Goal: Task Accomplishment & Management: Manage account settings

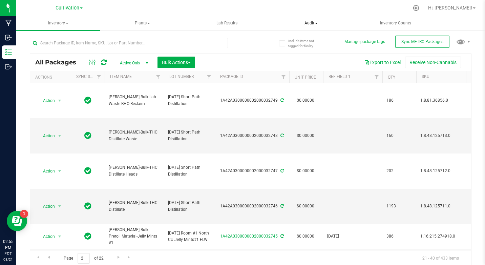
click at [290, 28] on span "Audit" at bounding box center [311, 24] width 83 height 14
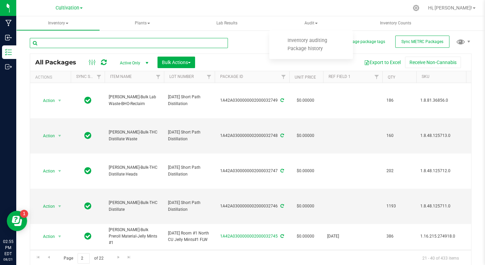
click at [61, 43] on input "text" at bounding box center [129, 43] width 198 height 10
type input "30681"
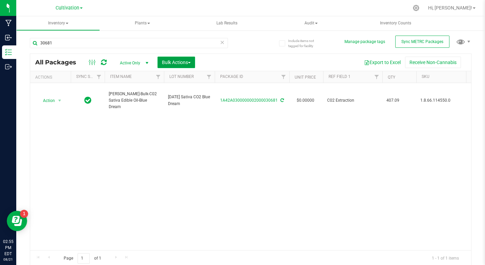
click at [177, 62] on span "Bulk Actions" at bounding box center [176, 62] width 29 height 5
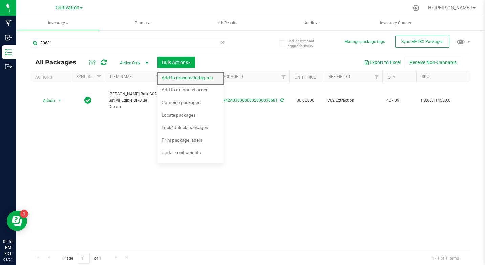
click at [178, 76] on span "Add to manufacturing run" at bounding box center [187, 77] width 51 height 5
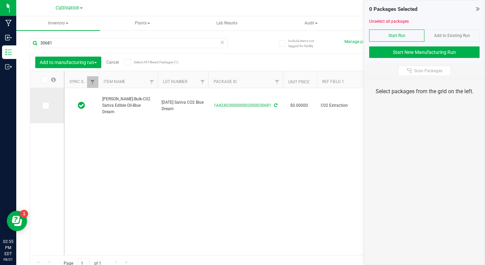
click at [47, 99] on td at bounding box center [47, 105] width 34 height 35
click at [47, 106] on span at bounding box center [45, 105] width 7 height 7
click at [0, 0] on input "checkbox" at bounding box center [0, 0] width 0 height 0
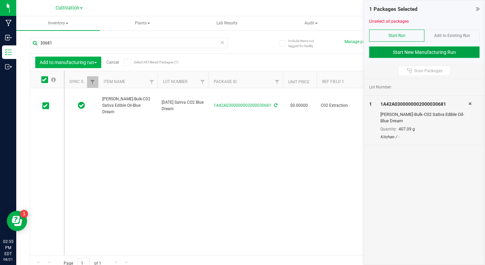
click at [452, 50] on button "Start New Manufacturing Run" at bounding box center [424, 52] width 110 height 12
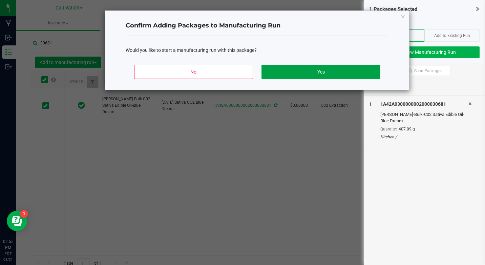
click at [286, 72] on button "Yes" at bounding box center [320, 72] width 119 height 14
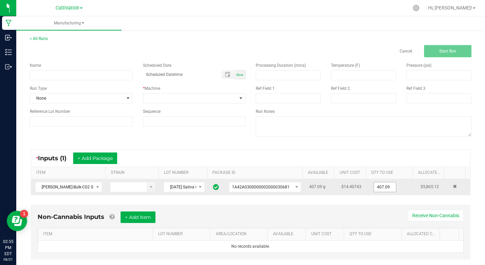
click at [379, 184] on input "407.09" at bounding box center [385, 186] width 22 height 9
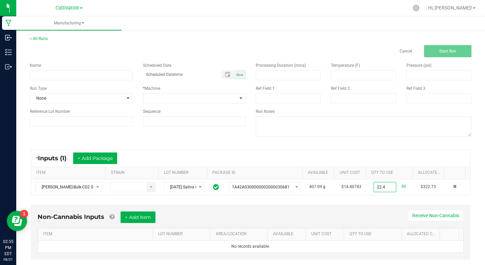
type input "22.4000 g"
click at [365, 199] on div "* Inputs (1) + Add Package ITEM STRAIN LOT NUMBER PACKAGE ID AVAILABLE Unit Cos…" at bounding box center [251, 172] width 452 height 58
drag, startPoint x: 50, startPoint y: 74, endPoint x: 62, endPoint y: 75, distance: 11.9
click at [50, 74] on input at bounding box center [81, 75] width 103 height 10
click at [108, 76] on input "KI- 082125- 5mg Sativa Chews Lemon" at bounding box center [81, 75] width 103 height 10
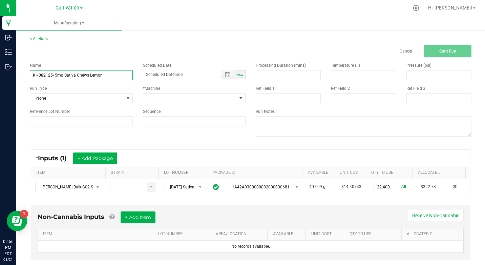
click at [108, 76] on input "KI- 082125- 5mg Sativa Chews Lemon" at bounding box center [81, 75] width 103 height 10
type input "KI- 082125- 5mg Sativa Chews Lemon"
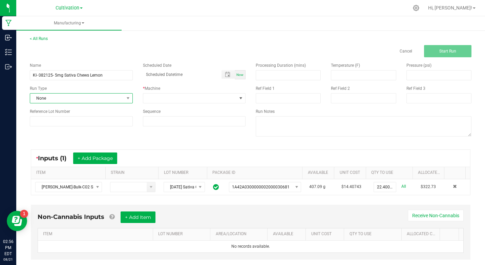
click at [98, 103] on span "None" at bounding box center [77, 97] width 94 height 9
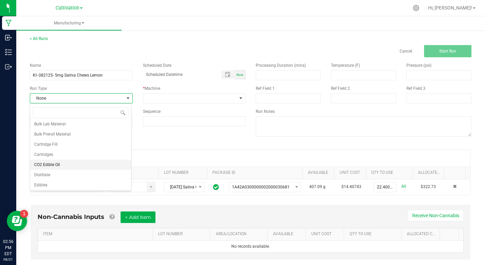
scroll to position [34, 0]
click at [53, 174] on li "Edibles" at bounding box center [80, 174] width 101 height 10
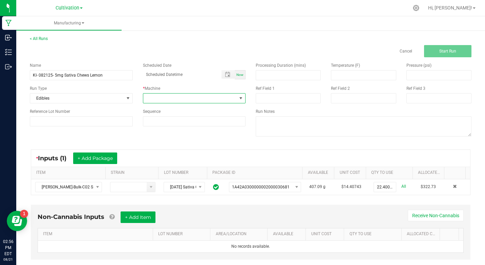
click at [202, 96] on span at bounding box center [190, 97] width 94 height 9
click at [161, 170] on li "Kitchen" at bounding box center [192, 174] width 101 height 12
click at [271, 105] on div "Processing Duration (mins) Temperature (F) Pressure (psi) Ref Field 1 Ref Field…" at bounding box center [364, 100] width 226 height 86
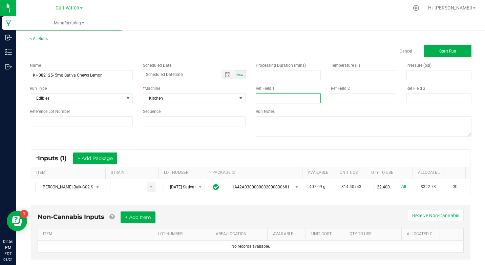
click at [272, 98] on input at bounding box center [288, 98] width 65 height 10
type input "Nano Infusion"
type input "month/day/year hour:minute AM"
click at [437, 54] on button "Start Run" at bounding box center [447, 51] width 47 height 12
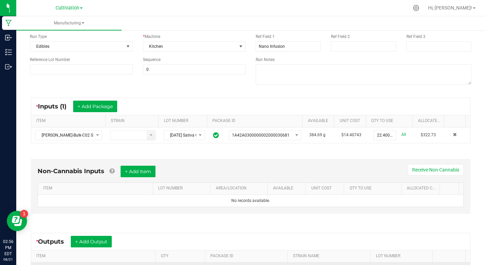
scroll to position [148, 0]
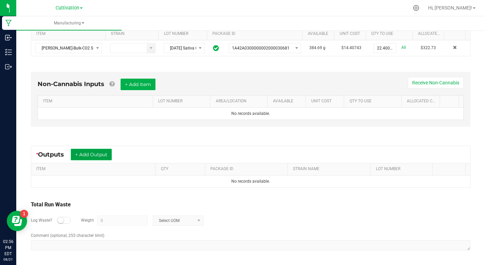
click at [94, 152] on button "+ Add Output" at bounding box center [91, 155] width 41 height 12
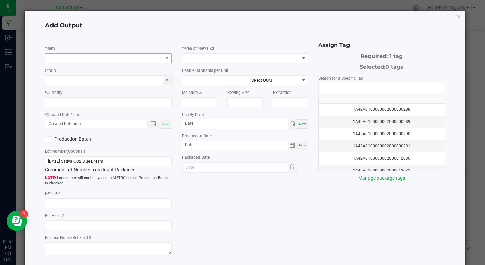
type input "C02 Extraction"
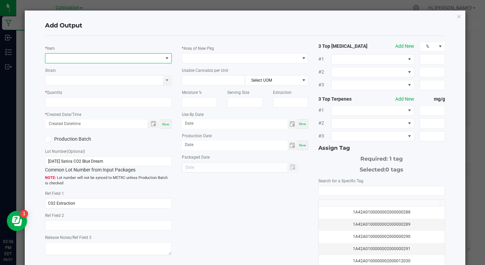
click at [103, 55] on span "NO DATA FOUND" at bounding box center [103, 57] width 117 height 9
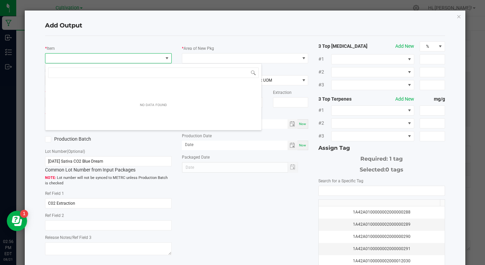
scroll to position [10, 125]
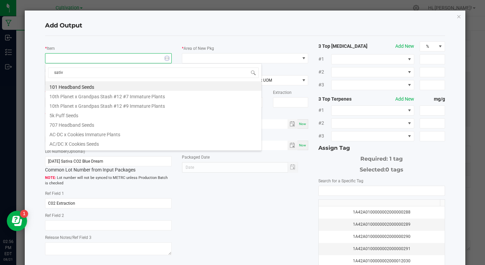
type input "sativa"
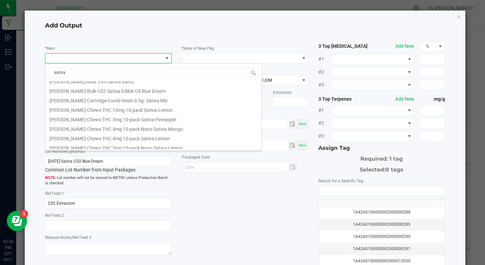
scroll to position [68, 0]
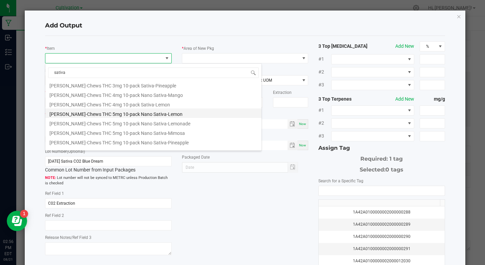
click at [141, 116] on li "[PERSON_NAME]-Chews THC 5mg 10-pack Nano Sativa-Lemon" at bounding box center [153, 112] width 216 height 9
type input "0 ea"
type input "1.6"
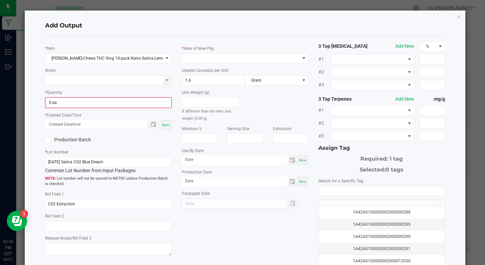
click at [110, 109] on div "* Item [PERSON_NAME]-Chews THC 5mg 10-pack Nano Sativa-Lemon Strain * Quantity …" at bounding box center [108, 149] width 136 height 216
click at [109, 106] on input "0" at bounding box center [108, 102] width 125 height 9
type input "320 ea"
click at [165, 127] on div "Now" at bounding box center [165, 124] width 11 height 9
type input "[DATE] 2:56 PM"
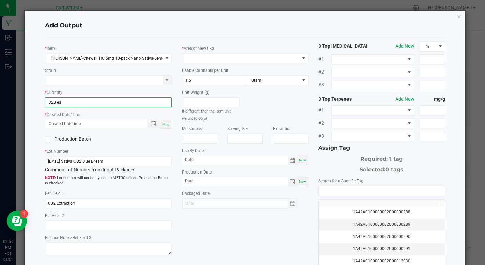
type input "[DATE]"
click at [82, 141] on label "Production Batch" at bounding box center [74, 138] width 58 height 7
click at [0, 0] on input "Production Batch" at bounding box center [0, 0] width 0 height 0
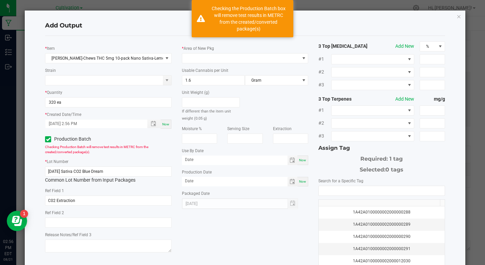
click at [82, 165] on div "* Lot Number [DATE] Sativa CO2 Blue Dream Common Lot Number from Input Packages" at bounding box center [108, 171] width 126 height 26
click at [81, 168] on input "[DATE] Sativa CO2 Blue Dream" at bounding box center [108, 171] width 126 height 10
paste input "KI- 082125- 5mg Sativa Chews Lemon"
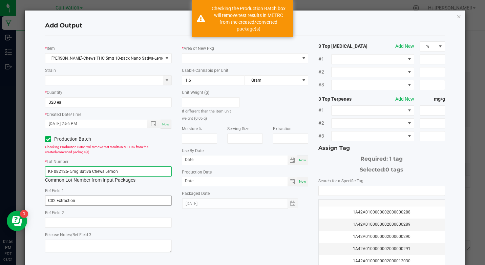
type input "KI- 082125- 5mg Sativa Chews Lemon"
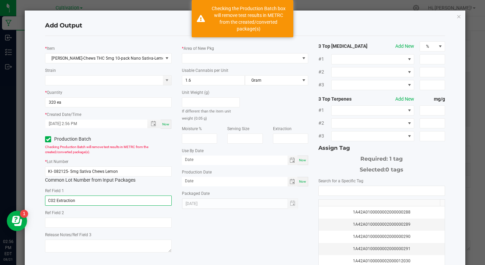
drag, startPoint x: 91, startPoint y: 201, endPoint x: 21, endPoint y: 182, distance: 72.1
click at [5, 196] on ngb-modal-window "Add Output * Item [PERSON_NAME]-Chews THC 5mg 10-pack Nano Sativa-Lemon Strain …" at bounding box center [245, 132] width 490 height 265
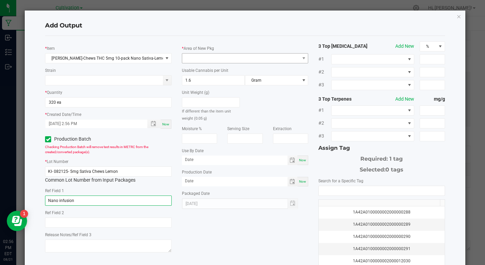
type input "Nano infusion"
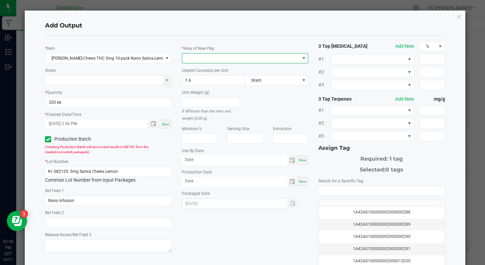
click at [202, 56] on span at bounding box center [240, 57] width 117 height 9
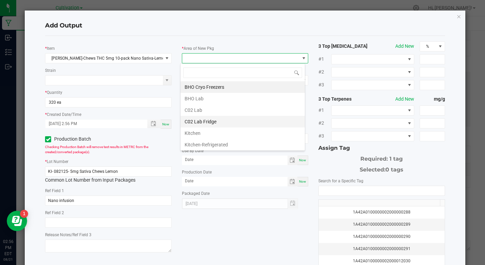
scroll to position [34, 0]
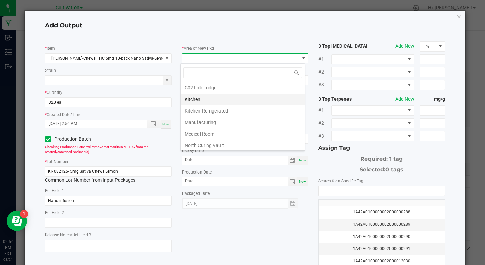
click at [202, 95] on li "Kitchen" at bounding box center [242, 99] width 124 height 12
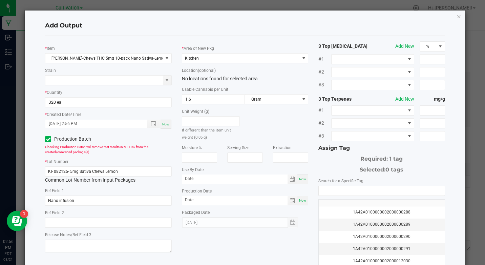
click at [299, 180] on span "Now" at bounding box center [302, 179] width 7 height 4
type input "[DATE]"
click at [304, 194] on div "Production Date Now" at bounding box center [245, 196] width 126 height 18
click at [304, 196] on div "Now" at bounding box center [302, 200] width 11 height 9
type input "[DATE]"
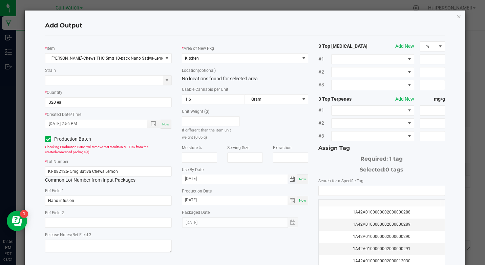
click at [185, 177] on input "[DATE]" at bounding box center [235, 178] width 106 height 8
click at [199, 178] on input "[DATE]" at bounding box center [235, 178] width 106 height 8
type input "[DATE]"
click at [350, 189] on input "NO DATA FOUND" at bounding box center [382, 190] width 126 height 9
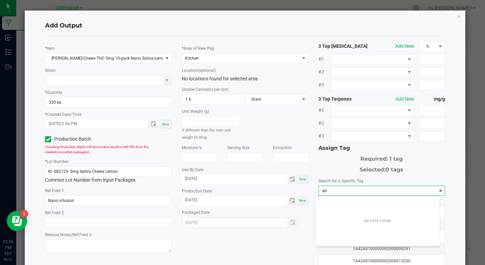
scroll to position [9, 124]
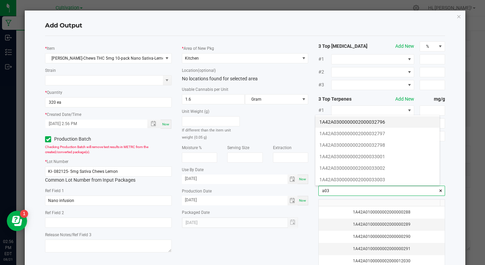
click at [391, 122] on li "1A42A0300000002000032796" at bounding box center [377, 122] width 124 height 12
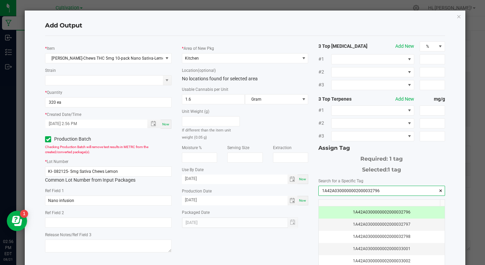
type input "1A42A0300000002000032796"
click at [290, 27] on h4 "Add Output" at bounding box center [245, 25] width 400 height 9
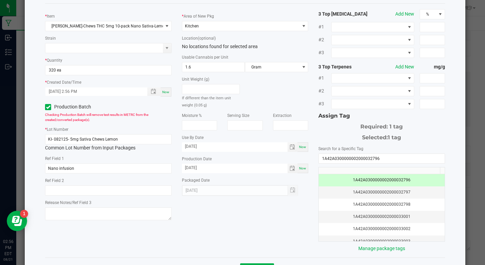
scroll to position [59, 0]
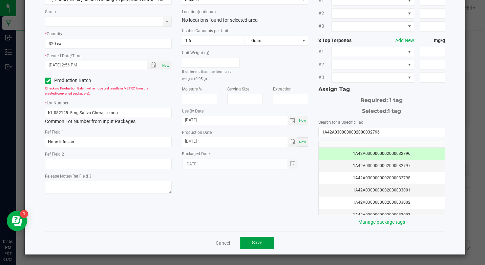
click at [268, 243] on button "Save" at bounding box center [257, 243] width 34 height 12
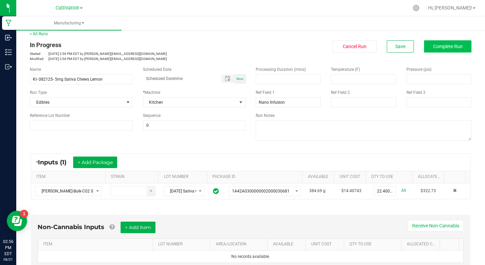
scroll to position [0, 0]
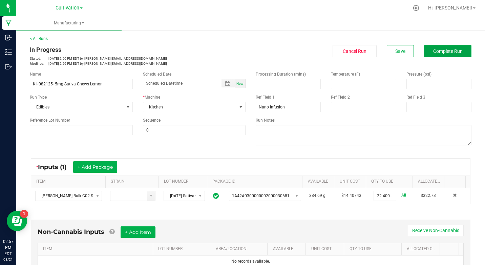
click at [447, 48] on span "Complete Run" at bounding box center [447, 50] width 29 height 5
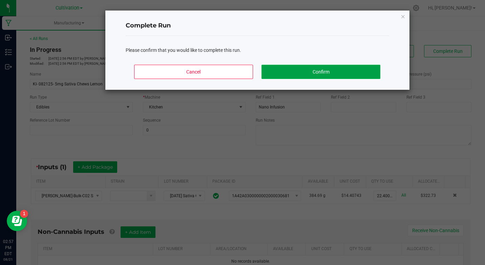
click at [312, 74] on button "Confirm" at bounding box center [320, 72] width 119 height 14
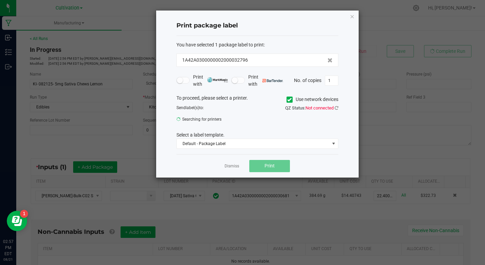
click at [355, 15] on div "Print package label You have selected 1 package label to print : 1A42A030000000…" at bounding box center [257, 93] width 202 height 167
click at [349, 19] on div "Print package label You have selected 1 package label to print : 1A42A030000000…" at bounding box center [257, 93] width 202 height 167
click at [351, 18] on icon "button" at bounding box center [352, 16] width 5 height 8
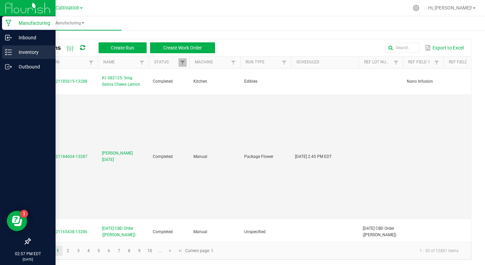
click at [10, 54] on icon at bounding box center [8, 52] width 7 height 7
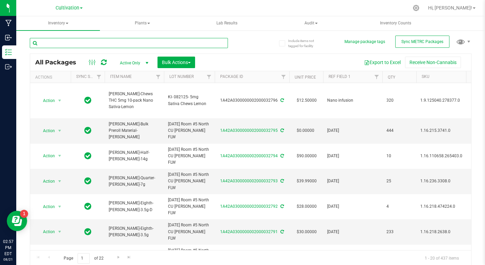
click at [70, 40] on input "text" at bounding box center [129, 43] width 198 height 10
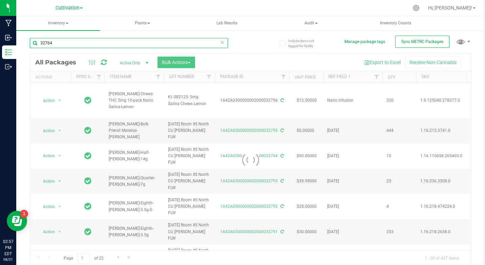
type input "32764"
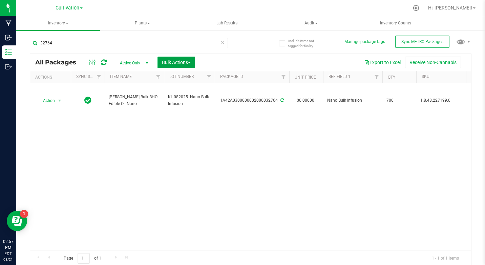
click at [173, 63] on span "Bulk Actions" at bounding box center [176, 62] width 29 height 5
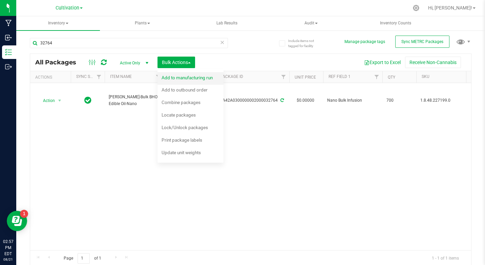
click at [169, 75] on span "Add to manufacturing run" at bounding box center [187, 77] width 51 height 5
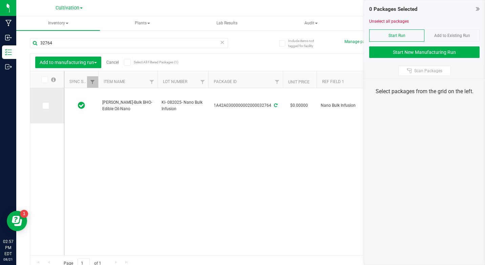
click at [37, 102] on td at bounding box center [47, 105] width 34 height 35
click at [45, 106] on icon at bounding box center [45, 106] width 4 height 0
click at [0, 0] on input "checkbox" at bounding box center [0, 0] width 0 height 0
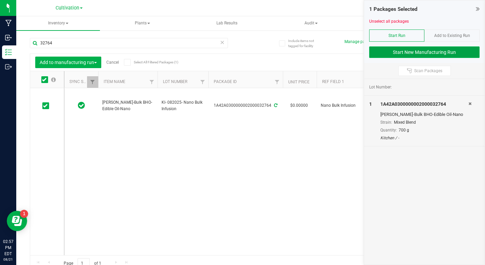
click at [386, 55] on button "Start New Manufacturing Run" at bounding box center [424, 52] width 110 height 12
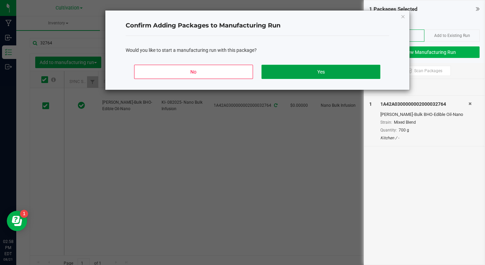
click at [351, 73] on button "Yes" at bounding box center [320, 72] width 119 height 14
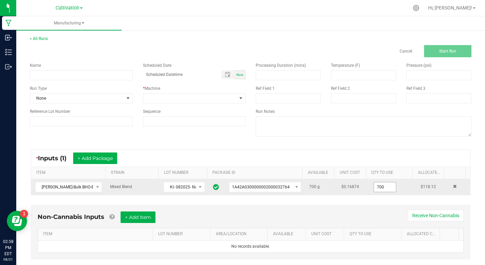
click at [374, 188] on input "700" at bounding box center [385, 186] width 22 height 9
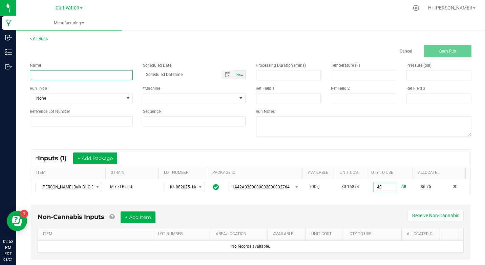
type input "40.0000 g"
click at [53, 71] on input at bounding box center [81, 75] width 103 height 10
click at [69, 72] on input "KI- 082125- 10mg [PERSON_NAME] Shooters 2 Pack" at bounding box center [81, 75] width 103 height 10
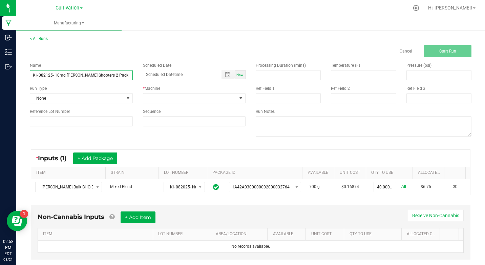
click at [69, 72] on input "KI- 082125- 10mg [PERSON_NAME] Shooters 2 Pack" at bounding box center [81, 75] width 103 height 10
type input "KI- 082125- 10mg [PERSON_NAME] Shooters 2 Pack"
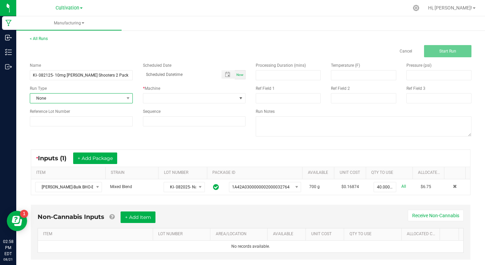
click at [80, 96] on span "None" at bounding box center [77, 97] width 94 height 9
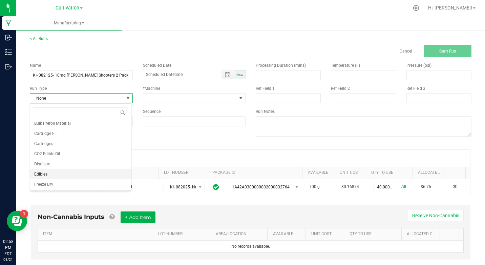
scroll to position [68, 0]
click at [45, 139] on span "Edibles" at bounding box center [40, 140] width 13 height 7
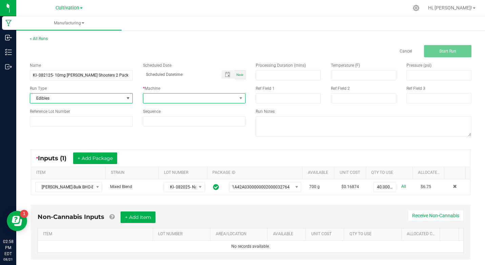
click at [162, 101] on span at bounding box center [190, 97] width 94 height 9
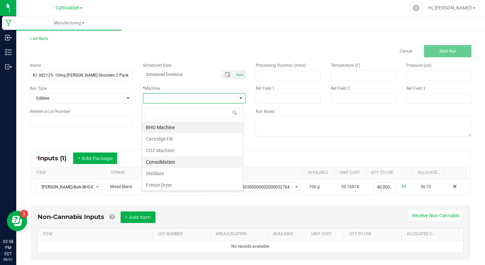
scroll to position [34, 0]
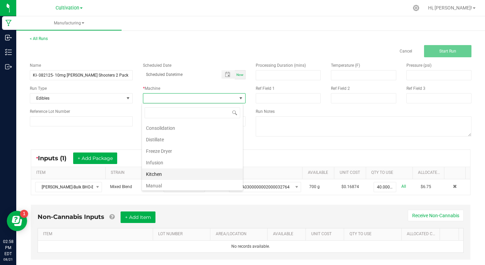
click at [157, 174] on li "Kitchen" at bounding box center [192, 174] width 101 height 12
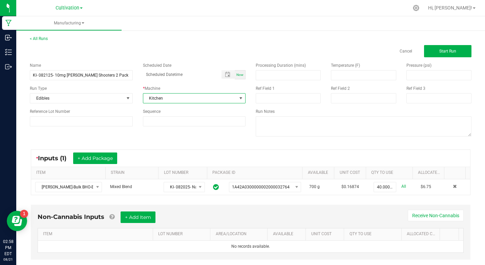
click at [273, 92] on div "Ref Field 1" at bounding box center [288, 94] width 75 height 18
click at [272, 98] on input at bounding box center [288, 98] width 65 height 10
type input "Nano Infusion"
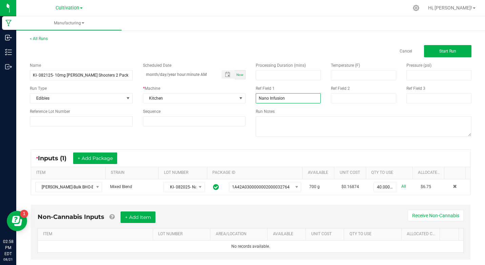
type input "month/day/year hour:minute AM"
click at [447, 50] on span "Start Run" at bounding box center [447, 51] width 17 height 5
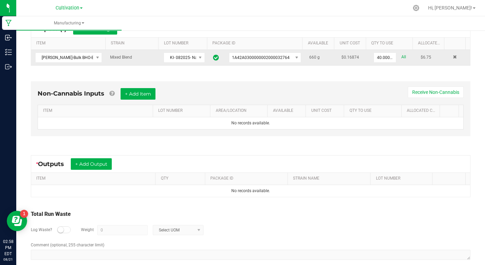
scroll to position [148, 0]
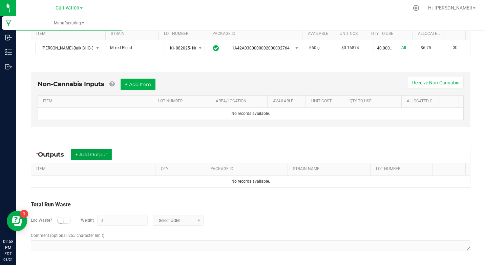
click at [93, 159] on button "+ Add Output" at bounding box center [91, 155] width 41 height 12
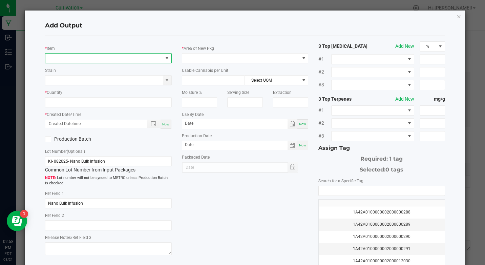
click at [94, 58] on span "NO DATA FOUND" at bounding box center [103, 57] width 117 height 9
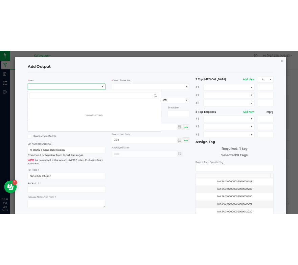
scroll to position [10, 125]
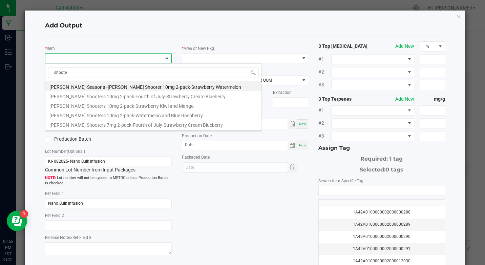
type input "shooter"
click at [164, 109] on li "[PERSON_NAME] Shooters 10mg 2-pack-Strawberry Kiwi and Mango" at bounding box center [153, 104] width 216 height 9
type input "0 ea"
type input "0.6"
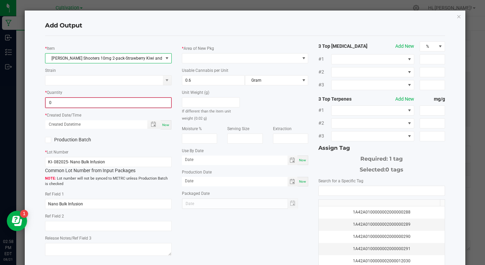
click at [111, 100] on input "0" at bounding box center [108, 102] width 125 height 9
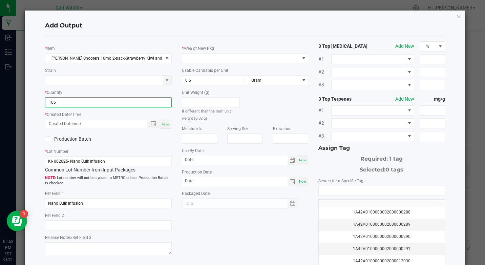
type input "106 ea"
click at [154, 111] on div "* Created Date/Time Now" at bounding box center [108, 120] width 126 height 18
click at [163, 121] on div "Now" at bounding box center [165, 124] width 11 height 9
type input "[DATE] 2:58 PM"
type input "[DATE]"
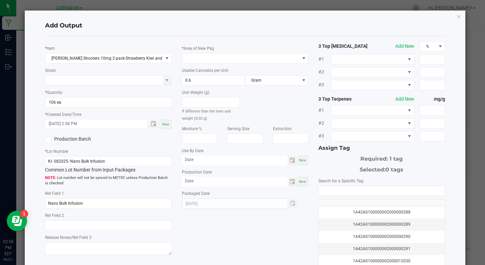
click at [74, 142] on label "Production Batch" at bounding box center [74, 138] width 58 height 7
click at [0, 0] on input "Production Batch" at bounding box center [0, 0] width 0 height 0
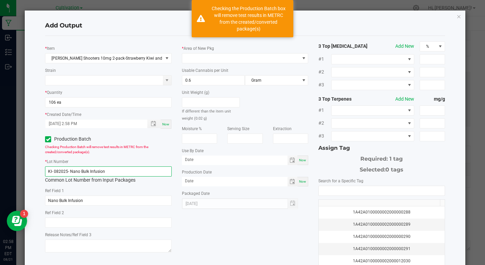
click at [76, 169] on input "KI- 082025- Nano Bulk Infusion" at bounding box center [108, 171] width 126 height 10
click at [76, 168] on input "KI- 082025- Nano Bulk Infusion" at bounding box center [108, 171] width 126 height 10
click at [72, 169] on div "* [PERSON_NAME] Shooters 10mg 2-pack-Strawberry Kiwi and Mango Strain * Quantit…" at bounding box center [108, 147] width 136 height 213
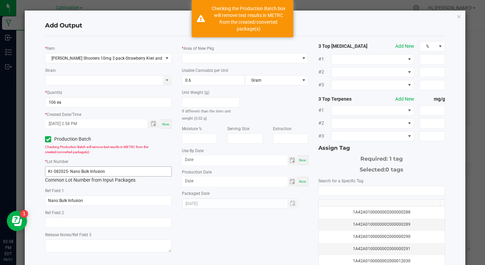
click at [72, 169] on div "* [PERSON_NAME] Shooters 10mg 2-pack-Strawberry Kiwi and Mango Strain * Quantit…" at bounding box center [108, 147] width 136 height 213
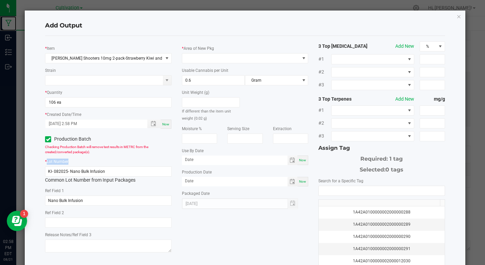
scroll to position [148, 0]
click at [65, 171] on input "KI- 082025- Nano Bulk Infusion" at bounding box center [108, 171] width 126 height 10
click at [66, 171] on input "KI- 082025- Nano Bulk Infusion" at bounding box center [108, 171] width 126 height 10
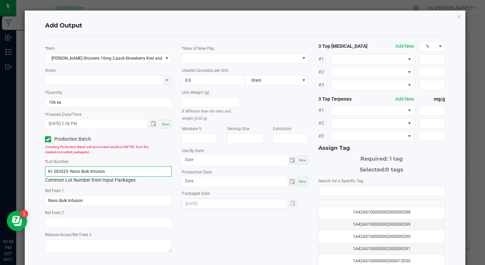
paste input "125- 10mg [PERSON_NAME] Shooters 2 Pack"
type input "KI- 082125- 10mg [PERSON_NAME] Shooters 2 Pack"
click at [252, 67] on div "Usable Cannabis per Unit 0.6 Gram" at bounding box center [245, 76] width 126 height 19
click at [251, 66] on div "* Area of New Pkg Usable Cannabis per Unit 0.6 Gram Unit Weight (g) If differen…" at bounding box center [245, 125] width 136 height 168
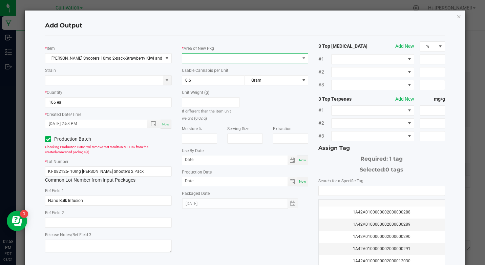
click at [249, 62] on span at bounding box center [240, 57] width 117 height 9
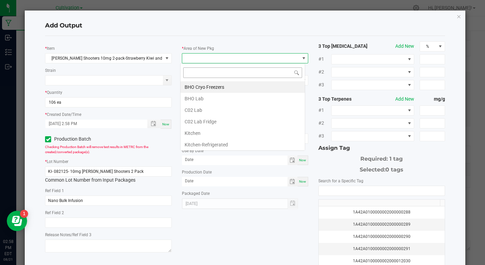
scroll to position [10, 125]
click at [213, 133] on li "Kitchen" at bounding box center [242, 133] width 124 height 12
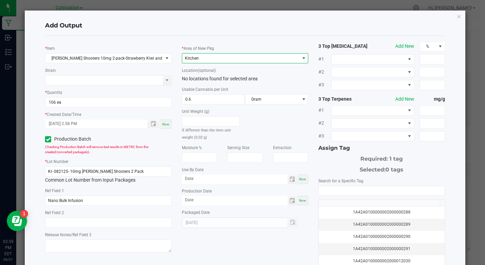
click at [301, 176] on div "Now" at bounding box center [302, 178] width 11 height 9
type input "[DATE]"
click at [299, 199] on span "Now" at bounding box center [302, 200] width 7 height 4
type input "[DATE]"
click at [185, 179] on input "[DATE]" at bounding box center [235, 178] width 106 height 8
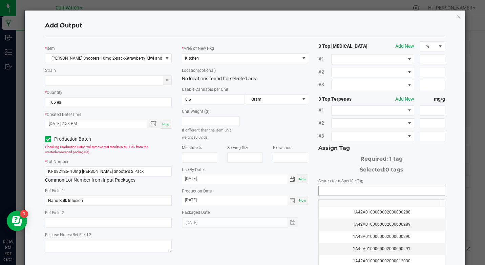
type input "[DATE]"
click at [322, 192] on input "NO DATA FOUND" at bounding box center [382, 190] width 126 height 9
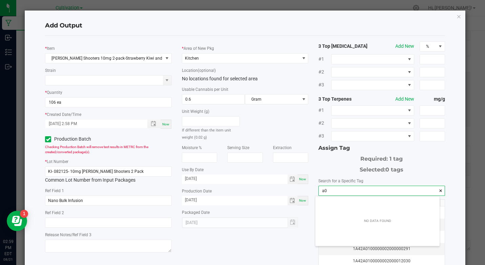
scroll to position [9, 124]
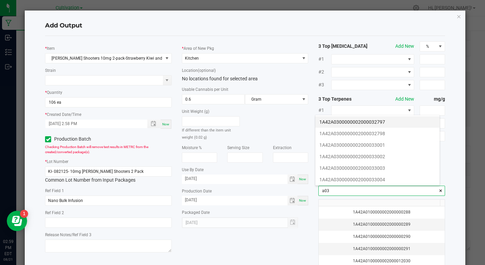
click at [377, 122] on li "1A42A0300000002000032797" at bounding box center [377, 122] width 124 height 12
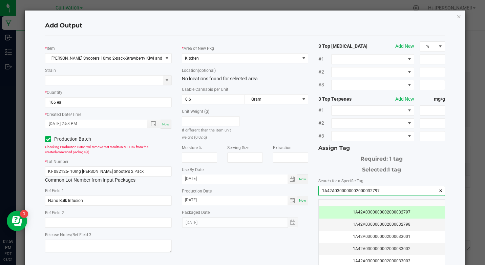
type input "1A42A0300000002000032797"
click at [333, 25] on h4 "Add Output" at bounding box center [245, 25] width 400 height 9
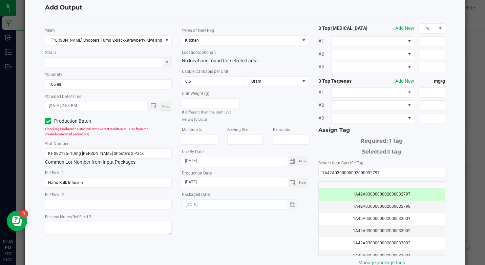
scroll to position [59, 0]
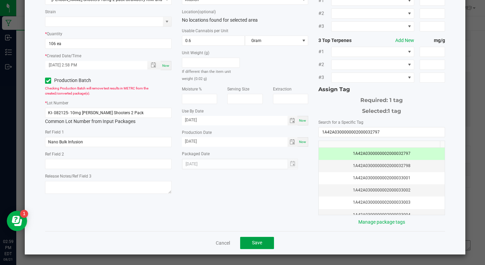
click at [245, 248] on button "Save" at bounding box center [257, 243] width 34 height 12
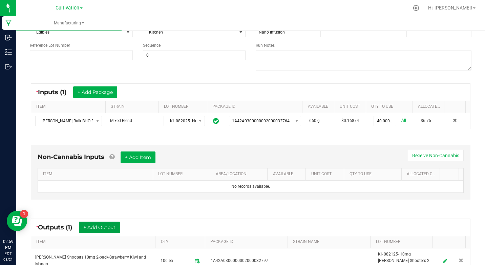
scroll to position [0, 0]
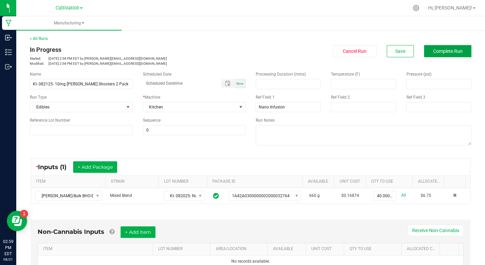
click at [439, 46] on button "Complete Run" at bounding box center [447, 51] width 47 height 12
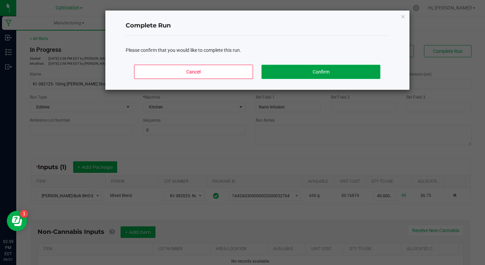
click at [361, 70] on button "Confirm" at bounding box center [320, 72] width 119 height 14
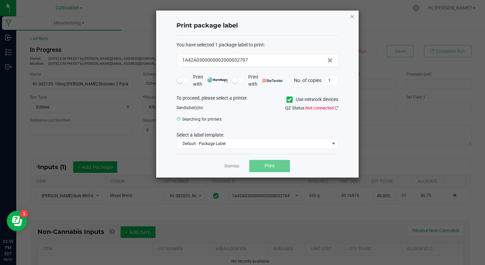
click at [352, 16] on icon "button" at bounding box center [352, 16] width 5 height 8
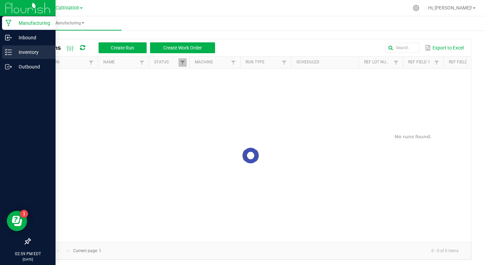
click at [4, 50] on div "Inventory" at bounding box center [28, 52] width 53 height 14
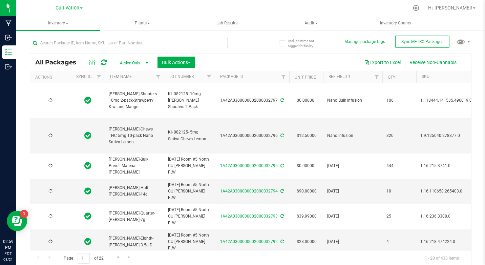
type input "[DATE]"
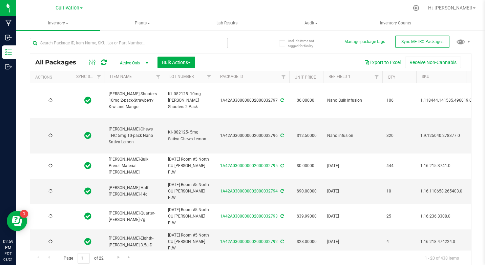
type input "[DATE]"
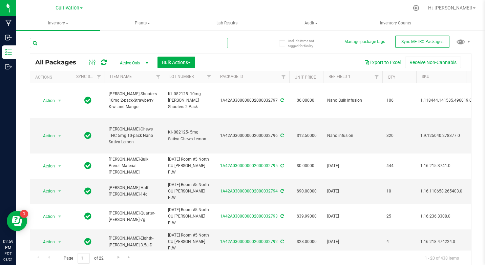
click at [66, 44] on input "text" at bounding box center [129, 43] width 198 height 10
type input "nano"
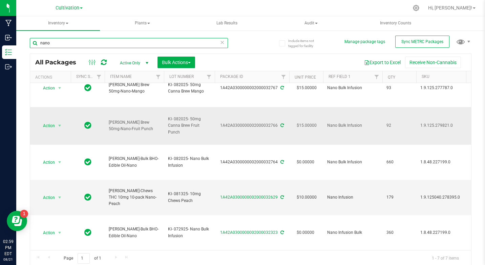
scroll to position [2, 0]
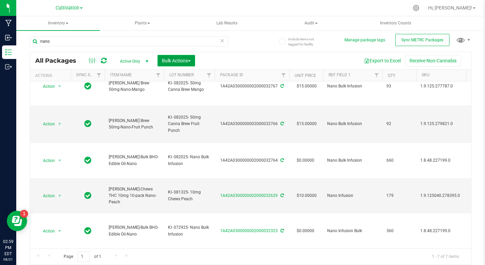
click at [175, 58] on span "Bulk Actions" at bounding box center [176, 60] width 29 height 5
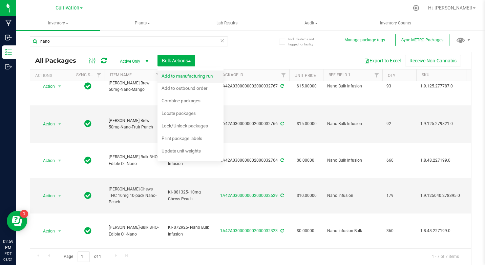
click at [171, 77] on span "Add to manufacturing run" at bounding box center [187, 75] width 51 height 5
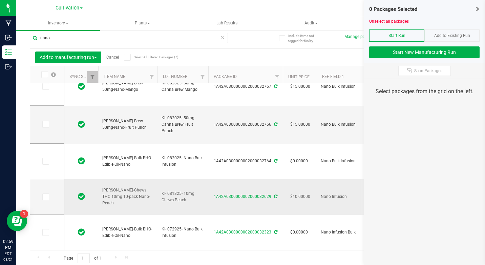
scroll to position [6, 0]
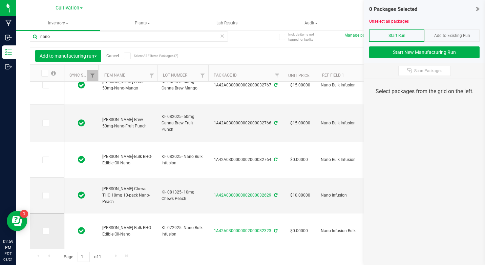
click at [45, 226] on td at bounding box center [47, 230] width 34 height 35
click at [46, 231] on icon at bounding box center [45, 231] width 4 height 0
click at [0, 0] on input "checkbox" at bounding box center [0, 0] width 0 height 0
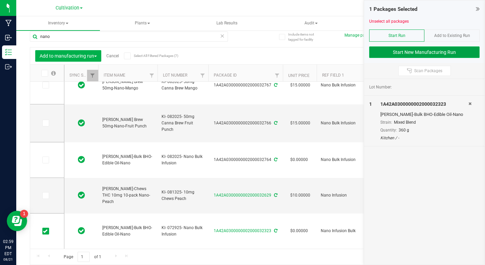
click at [372, 52] on button "Start New Manufacturing Run" at bounding box center [424, 52] width 110 height 12
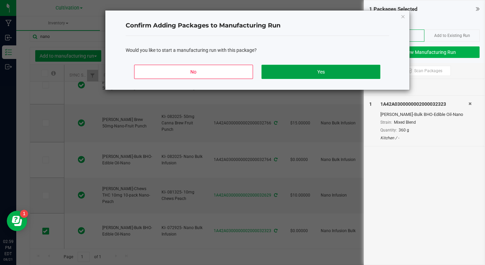
click at [294, 72] on button "Yes" at bounding box center [320, 72] width 119 height 14
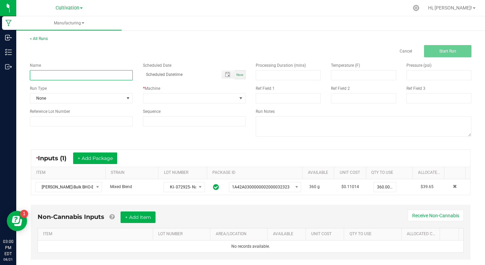
click at [60, 74] on input at bounding box center [81, 75] width 103 height 10
click at [78, 76] on input "KI-082125- Water Soluble Drops" at bounding box center [81, 75] width 103 height 10
click at [104, 75] on input "KI-082125- Water Soluble Drops" at bounding box center [81, 75] width 103 height 10
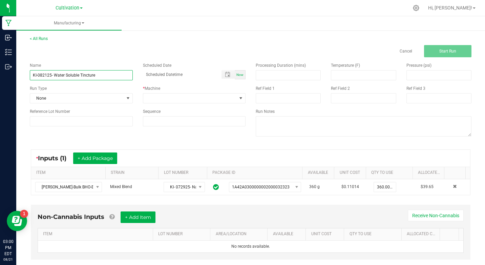
click at [104, 75] on input "KI-082125- Water Soluble Tincture" at bounding box center [81, 75] width 103 height 10
type input "KI-082125- Water Soluble Tincture"
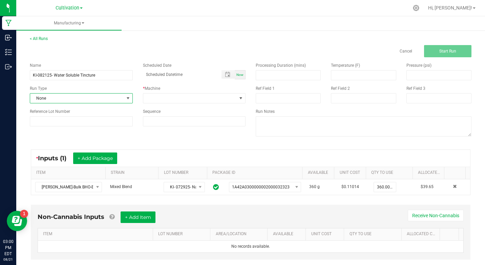
click at [95, 102] on span "None" at bounding box center [77, 97] width 94 height 9
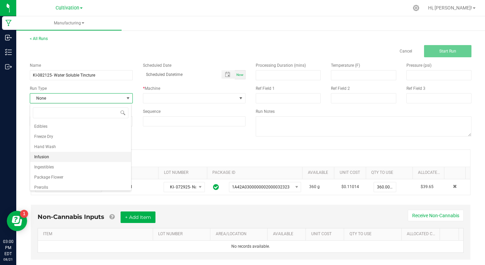
scroll to position [95, 0]
click at [50, 153] on span "Ingestibles" at bounding box center [44, 153] width 20 height 7
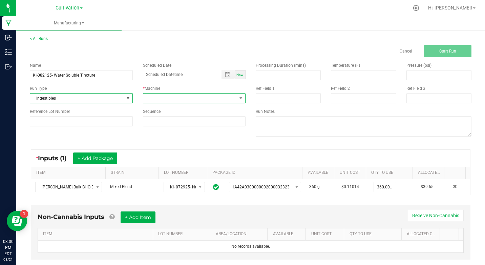
click at [152, 103] on span at bounding box center [194, 98] width 103 height 10
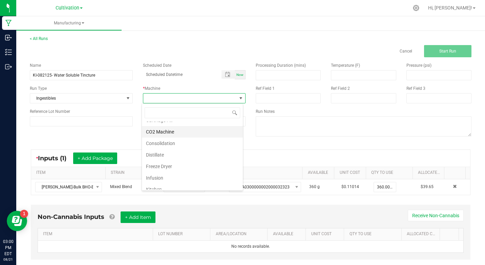
scroll to position [34, 0]
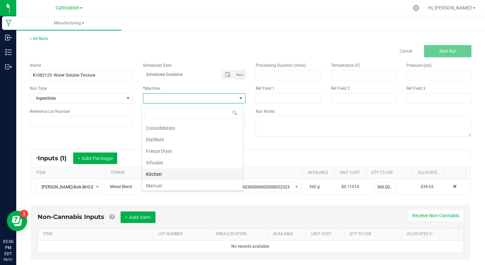
click at [154, 176] on li "Kitchen" at bounding box center [192, 174] width 101 height 12
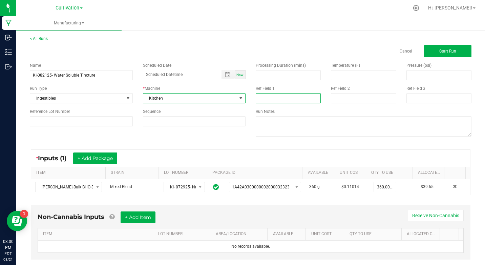
click at [269, 95] on input at bounding box center [288, 98] width 65 height 10
type input "Nano Infusion"
type input "month/day/year hour:minute AM"
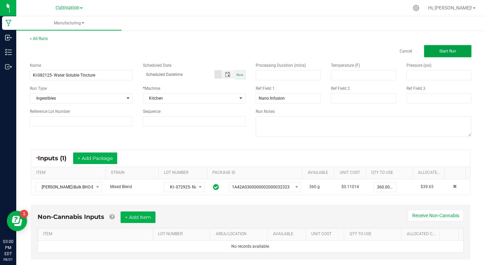
click at [460, 51] on button "Start Run" at bounding box center [447, 51] width 47 height 12
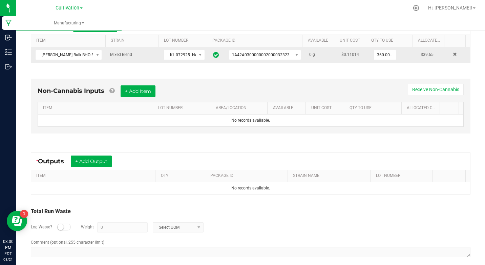
scroll to position [148, 0]
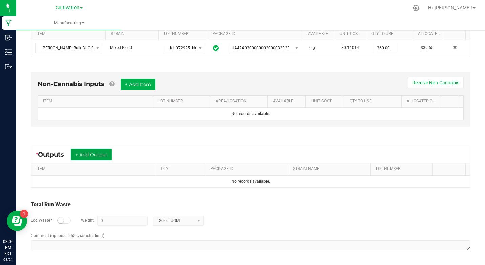
click at [99, 151] on button "+ Add Output" at bounding box center [91, 155] width 41 height 12
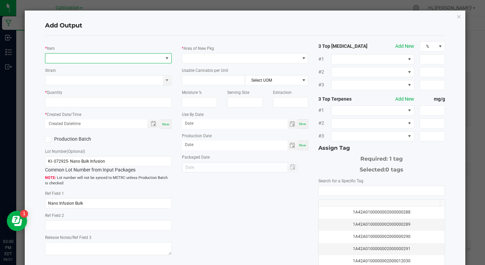
click at [103, 58] on span "NO DATA FOUND" at bounding box center [103, 57] width 117 height 9
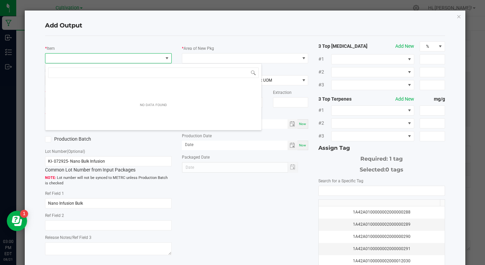
scroll to position [10, 125]
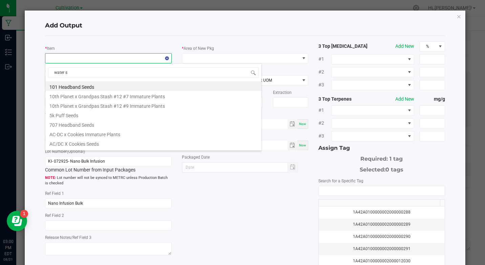
type input "water so"
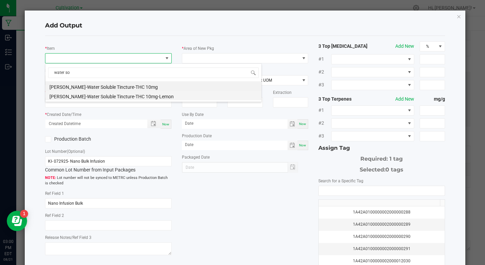
click at [141, 96] on li "[PERSON_NAME]-Water Soluble Tincture-THC 10mg-Lemon" at bounding box center [153, 95] width 216 height 9
type input "0 ea"
type input "1.1"
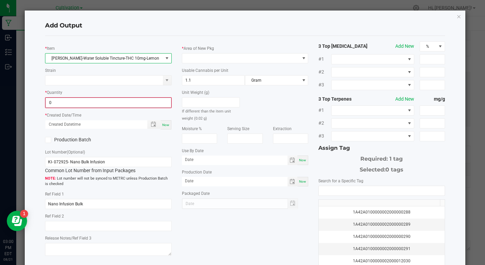
click at [118, 104] on input "0" at bounding box center [108, 102] width 125 height 9
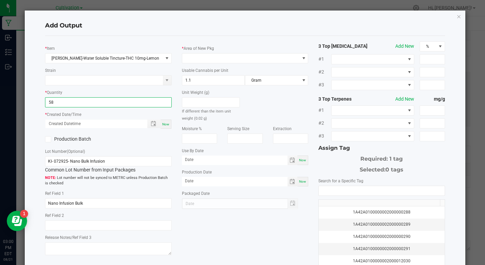
type input "58 ea"
click at [167, 119] on div "Now" at bounding box center [108, 124] width 126 height 10
click at [162, 125] on span "Now" at bounding box center [165, 124] width 7 height 4
type input "[DATE] 3:01 PM"
type input "[DATE]"
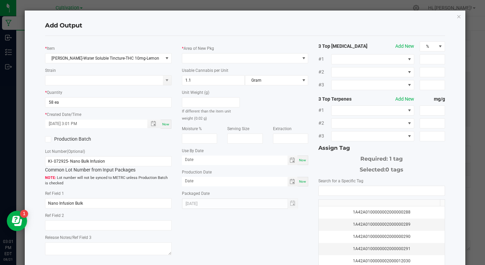
click at [73, 140] on label "Production Batch" at bounding box center [74, 138] width 58 height 7
click at [0, 0] on input "Production Batch" at bounding box center [0, 0] width 0 height 0
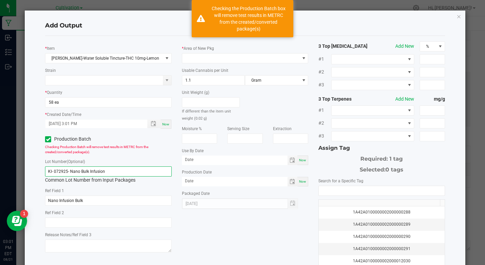
click at [87, 173] on input "KI- 072925- Nano Bulk Infusion" at bounding box center [108, 171] width 126 height 10
paste input "082125- Water Soluble Tincture"
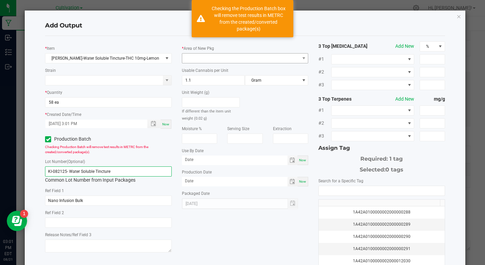
type input "KI-082125- Water Soluble Tincture"
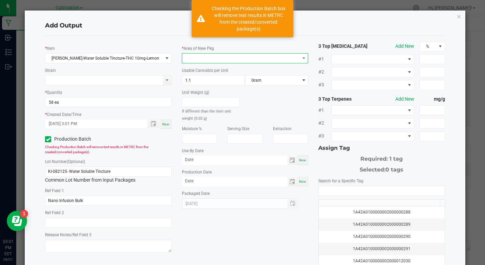
click at [221, 53] on span at bounding box center [240, 57] width 117 height 9
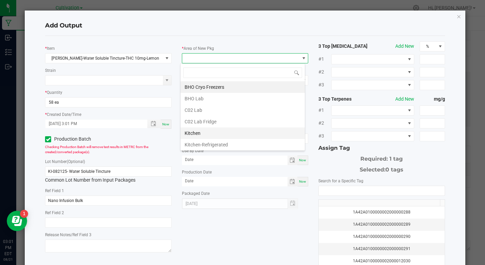
click at [207, 132] on li "Kitchen" at bounding box center [242, 133] width 124 height 12
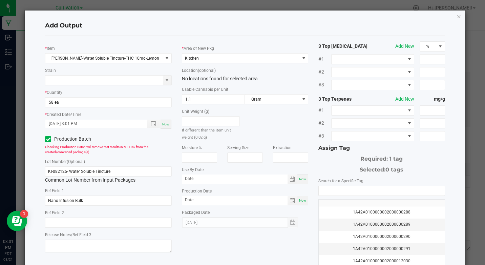
click at [302, 177] on span "Now" at bounding box center [302, 179] width 7 height 4
type input "[DATE]"
click at [297, 196] on div "Now" at bounding box center [302, 200] width 11 height 9
type input "[DATE]"
click at [182, 179] on input "[DATE]" at bounding box center [235, 178] width 106 height 8
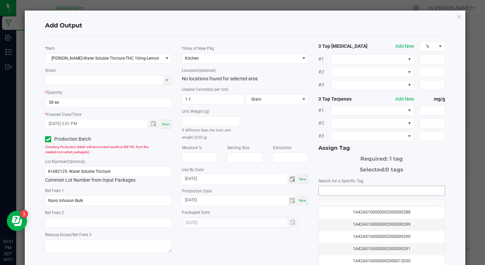
type input "[DATE]"
click at [322, 194] on input "NO DATA FOUND" at bounding box center [382, 190] width 126 height 9
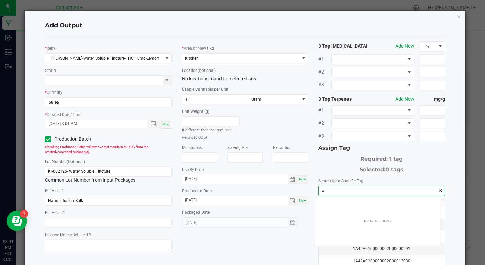
scroll to position [9, 124]
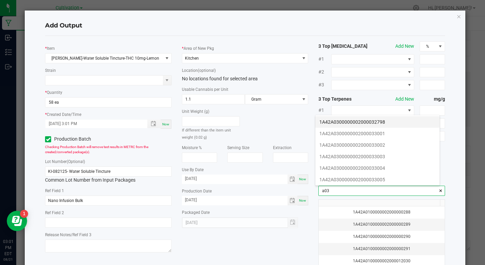
click at [377, 121] on li "1A42A0300000002000032798" at bounding box center [377, 122] width 124 height 12
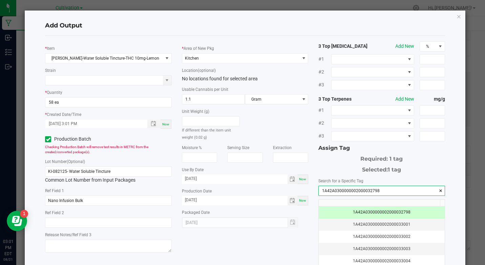
type input "1A42A0300000002000032798"
click at [328, 22] on h4 "Add Output" at bounding box center [245, 25] width 400 height 9
click at [210, 177] on input "[DATE]" at bounding box center [235, 178] width 106 height 8
type input "[DATE]"
click at [297, 26] on h4 "Add Output" at bounding box center [245, 25] width 400 height 9
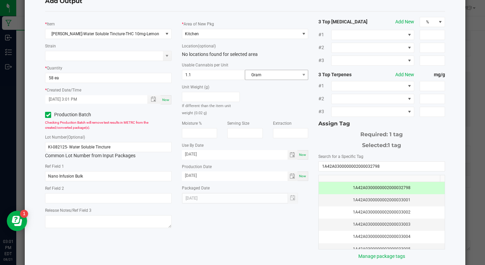
scroll to position [59, 0]
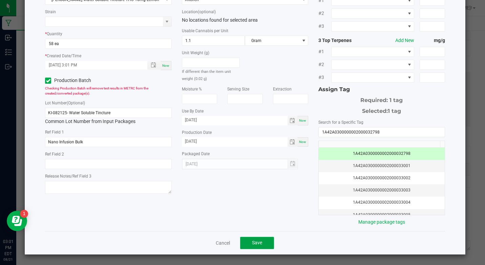
click at [251, 237] on button "Save" at bounding box center [257, 243] width 34 height 12
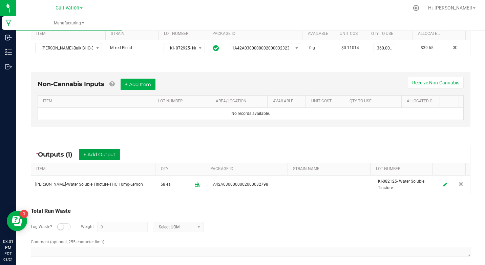
scroll to position [0, 0]
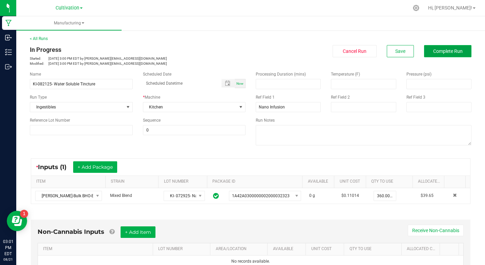
click at [441, 53] on span "Complete Run" at bounding box center [447, 50] width 29 height 5
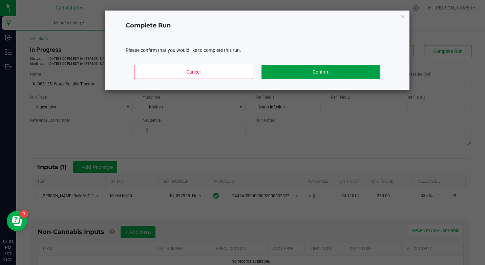
click at [341, 72] on button "Confirm" at bounding box center [320, 72] width 119 height 14
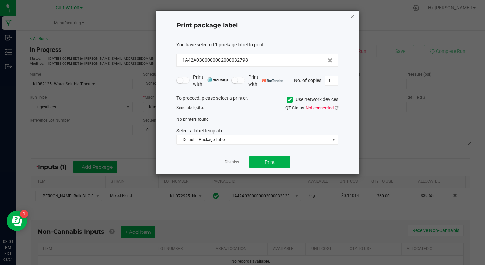
click at [353, 16] on icon "button" at bounding box center [352, 16] width 5 height 8
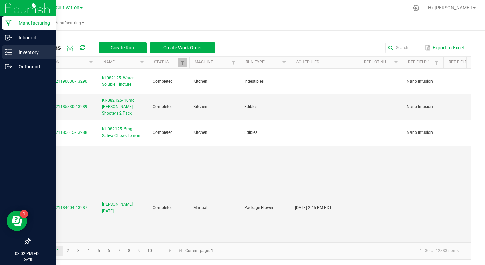
click at [12, 54] on p "Inventory" at bounding box center [32, 52] width 41 height 8
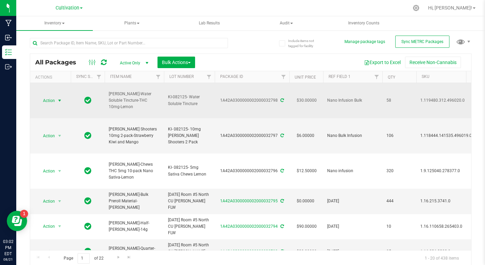
click at [52, 101] on span "Action" at bounding box center [46, 100] width 18 height 9
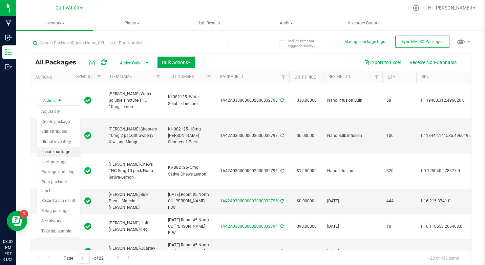
click at [56, 152] on li "Locate package" at bounding box center [58, 152] width 43 height 10
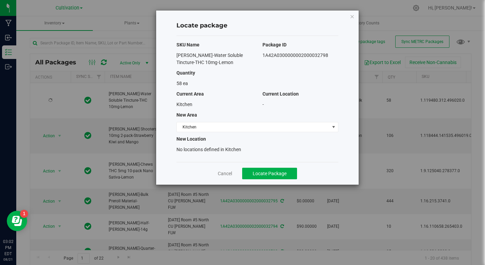
drag, startPoint x: 172, startPoint y: 55, endPoint x: 327, endPoint y: 60, distance: 155.2
click at [327, 60] on div "[PERSON_NAME]-Water Soluble Tincture-THC 10mg-Lemon 1A42A0300000002000032798" at bounding box center [257, 59] width 172 height 14
drag, startPoint x: 327, startPoint y: 60, endPoint x: 304, endPoint y: 56, distance: 24.0
copy div "[PERSON_NAME]-Water Soluble Tincture-THC 10mg-Lemon 1A42A0300000002000032798"
click at [236, 133] on div "SKU Name Package ID [PERSON_NAME]-Water Soluble Tincture-THC 10mg-Lemon 1A42A03…" at bounding box center [257, 99] width 162 height 126
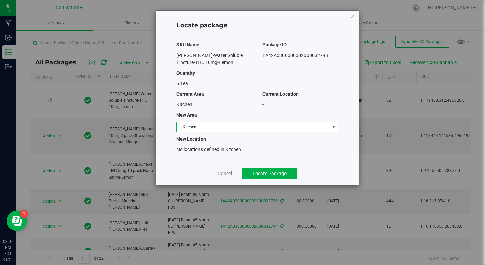
click at [234, 128] on span "Kitchen" at bounding box center [253, 126] width 153 height 9
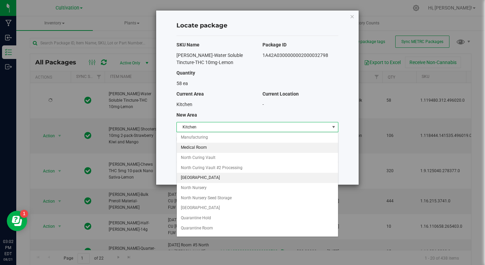
scroll to position [68, 0]
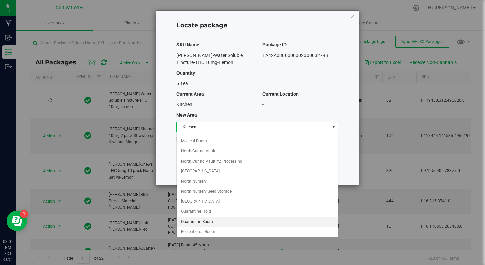
click at [205, 221] on li "Quarantine Room" at bounding box center [257, 222] width 161 height 10
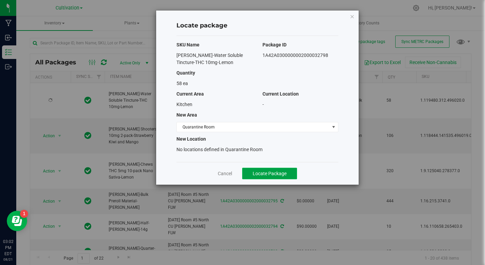
click at [279, 170] on button "Locate Package" at bounding box center [269, 174] width 55 height 12
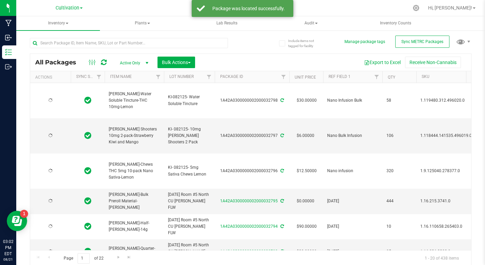
type input "[DATE]"
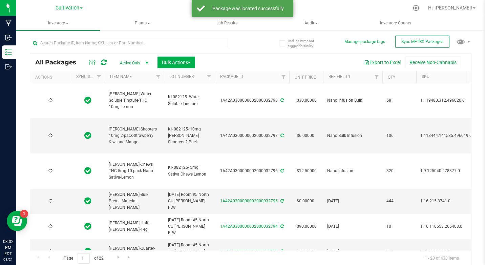
type input "[DATE]"
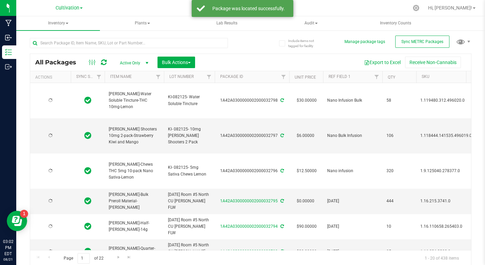
type input "[DATE]"
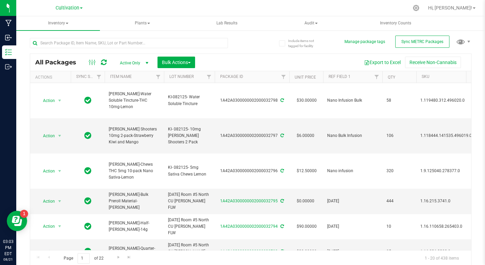
click at [475, 55] on div "Include items not tagged for facility Manage package tags Sync METRC Packages A…" at bounding box center [250, 133] width 469 height 207
click at [54, 136] on span "Action" at bounding box center [46, 135] width 18 height 9
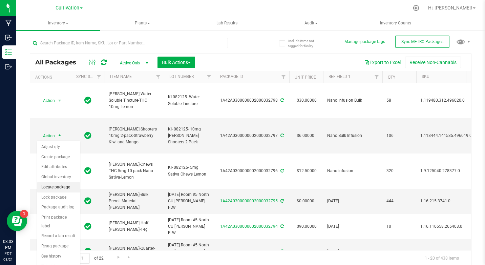
click at [45, 186] on li "Locate package" at bounding box center [58, 187] width 43 height 10
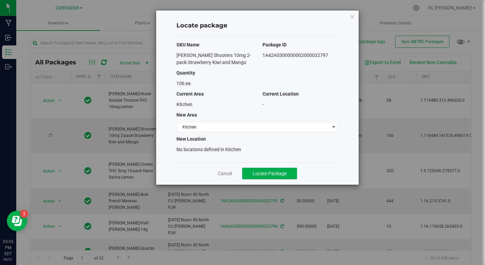
drag, startPoint x: 170, startPoint y: 53, endPoint x: 338, endPoint y: 58, distance: 168.0
click at [338, 58] on div "Locate package SKU Name Package ID [PERSON_NAME] Shooters 10mg 2-pack-Strawberr…" at bounding box center [257, 97] width 202 height 174
drag, startPoint x: 338, startPoint y: 58, endPoint x: 317, endPoint y: 56, distance: 21.8
copy div "[PERSON_NAME] Shooters 10mg 2-pack-Strawberry Kiwi and Mango 1A42A0300000002000…"
click at [186, 128] on span "Kitchen" at bounding box center [253, 126] width 153 height 9
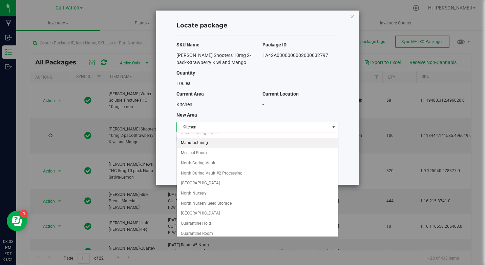
scroll to position [68, 0]
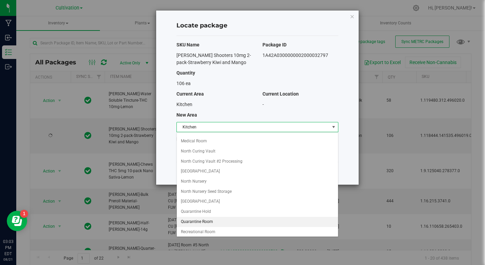
click at [199, 224] on li "Quarantine Room" at bounding box center [257, 222] width 161 height 10
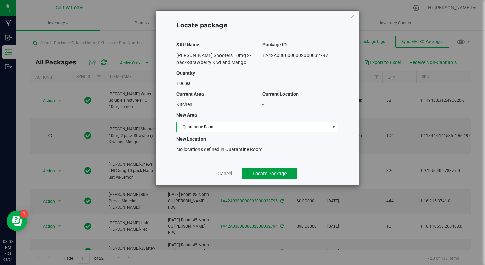
click at [258, 168] on button "Locate Package" at bounding box center [269, 174] width 55 height 12
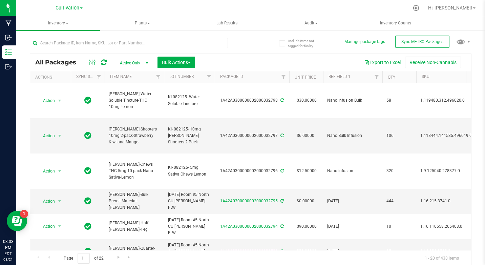
click at [467, 59] on div "Include items not tagged for facility Manage package tags Sync METRC Packages A…" at bounding box center [250, 133] width 469 height 207
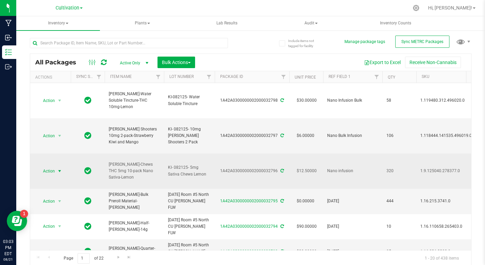
click at [50, 169] on span "Action" at bounding box center [46, 170] width 18 height 9
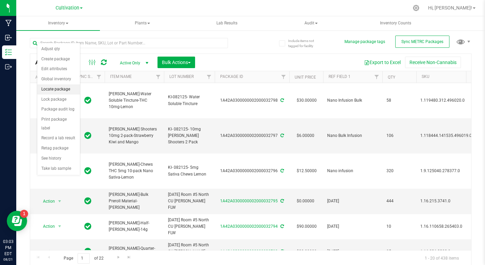
click at [55, 90] on li "Locate package" at bounding box center [58, 89] width 43 height 10
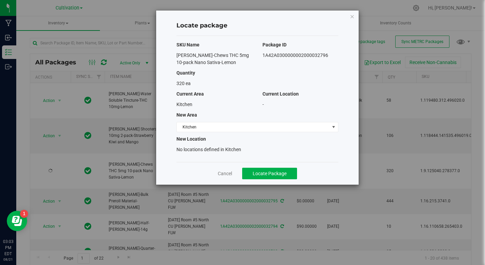
drag, startPoint x: 168, startPoint y: 56, endPoint x: 333, endPoint y: 57, distance: 165.2
click at [333, 57] on div "Locate package SKU Name Package ID [PERSON_NAME]-Chews THC 5mg 10-pack Nano Sat…" at bounding box center [257, 97] width 202 height 174
drag, startPoint x: 333, startPoint y: 57, endPoint x: 323, endPoint y: 55, distance: 10.3
copy div "[PERSON_NAME]-Chews THC 5mg 10-pack Nano Sativa-Lemon 1A42A0300000002000032796"
click at [234, 134] on div "SKU Name Package ID [PERSON_NAME]-Chews THC 5mg 10-pack Nano Sativa-Lemon 1A42A…" at bounding box center [257, 99] width 162 height 126
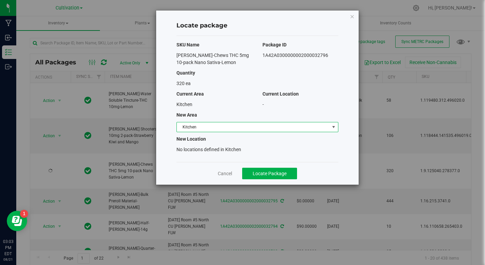
click at [235, 130] on span "Kitchen" at bounding box center [253, 126] width 153 height 9
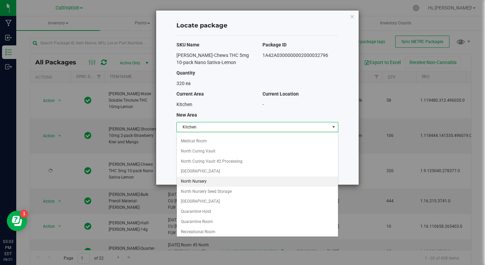
scroll to position [102, 0]
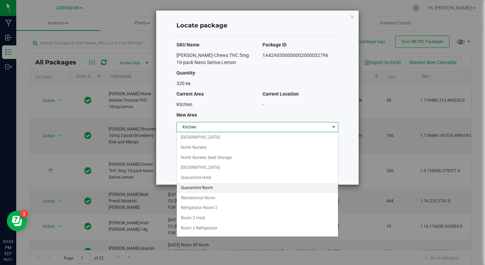
click at [208, 190] on li "Quarantine Room" at bounding box center [257, 188] width 161 height 10
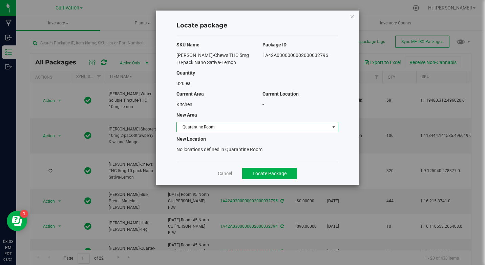
click at [251, 166] on div "Cancel Locate Package" at bounding box center [257, 173] width 162 height 23
click at [252, 173] on button "Locate Package" at bounding box center [269, 174] width 55 height 12
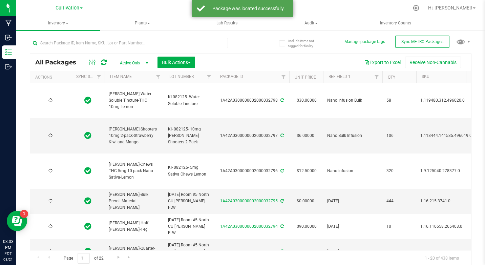
type input "[DATE]"
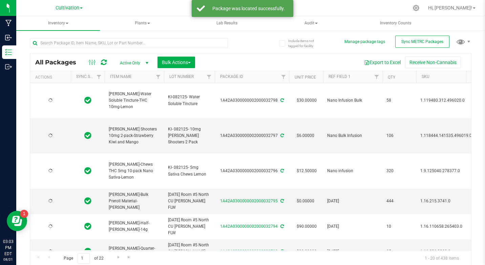
type input "[DATE]"
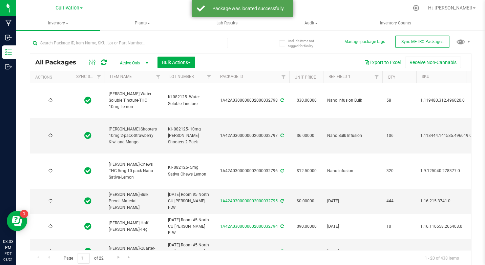
type input "[DATE]"
